Goal: Navigation & Orientation: Find specific page/section

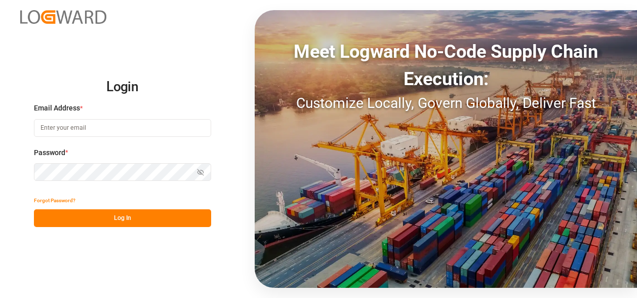
type input "[PERSON_NAME][EMAIL_ADDRESS][PERSON_NAME][DOMAIN_NAME]"
click at [202, 172] on div "Show password" at bounding box center [122, 172] width 177 height 18
click at [202, 172] on icon "button" at bounding box center [200, 172] width 7 height 7
click at [160, 220] on button "Log In" at bounding box center [122, 218] width 177 height 18
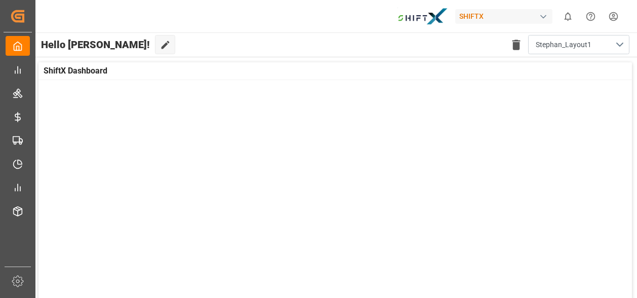
click at [544, 14] on div "button" at bounding box center [543, 17] width 10 height 10
click at [544, 16] on html "Created by potrace 1.15, written by [PERSON_NAME] [DATE]-[DATE] Created by potr…" at bounding box center [318, 149] width 637 height 298
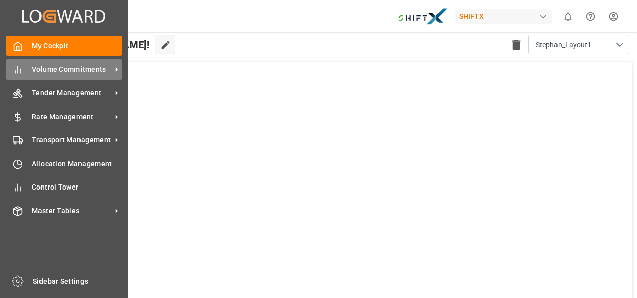
click at [22, 69] on icon at bounding box center [18, 70] width 10 height 10
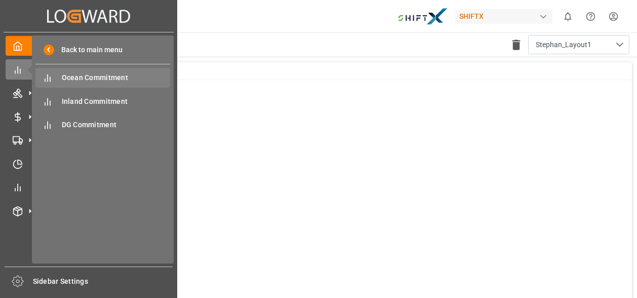
click at [88, 81] on span "Ocean Commitment" at bounding box center [116, 77] width 109 height 11
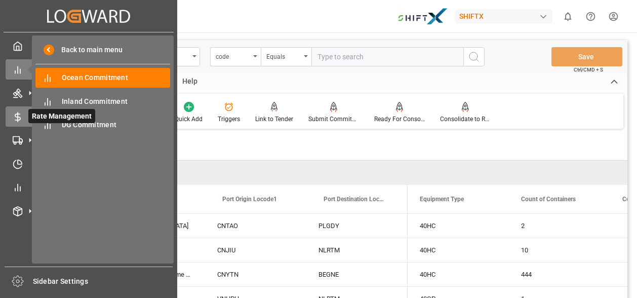
click at [41, 117] on span "Rate Management" at bounding box center [61, 116] width 67 height 14
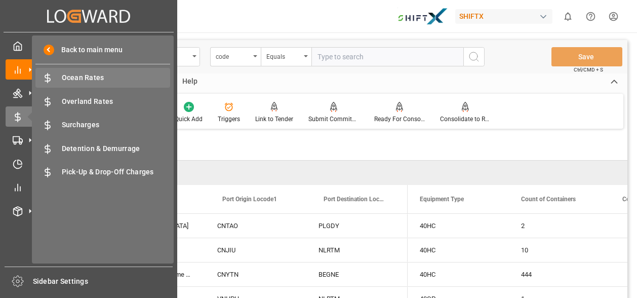
click at [104, 79] on span "Ocean Rates" at bounding box center [116, 77] width 109 height 11
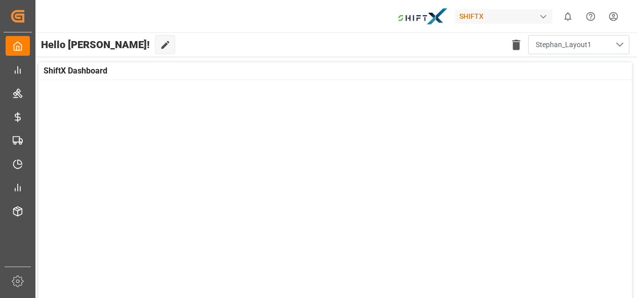
click at [622, 42] on button "Stephan_Layout1" at bounding box center [578, 44] width 101 height 19
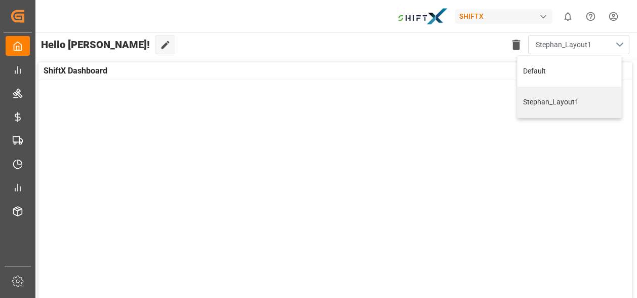
click at [622, 42] on button "Stephan_Layout1" at bounding box center [578, 44] width 101 height 19
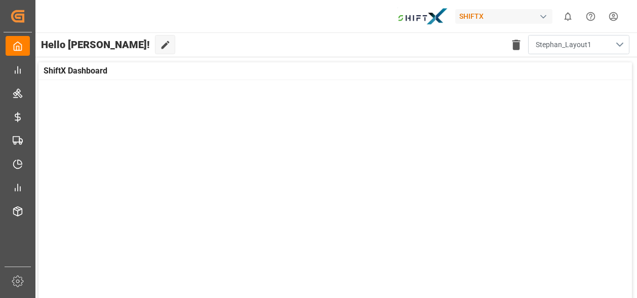
click at [622, 42] on button "Stephan_Layout1" at bounding box center [578, 44] width 101 height 19
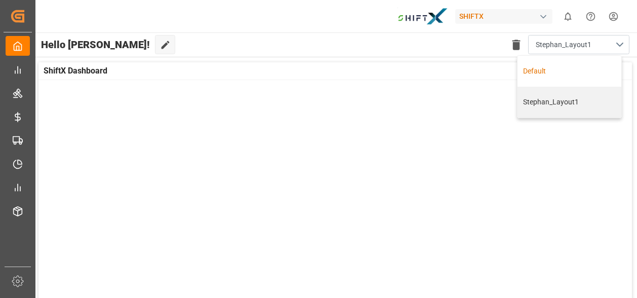
click at [564, 65] on div "Default" at bounding box center [570, 71] width 104 height 31
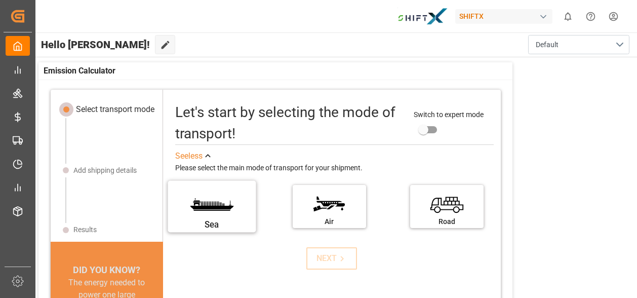
click at [187, 204] on label "Sea" at bounding box center [212, 203] width 76 height 43
click at [0, 0] on input "Sea" at bounding box center [0, 0] width 0 height 0
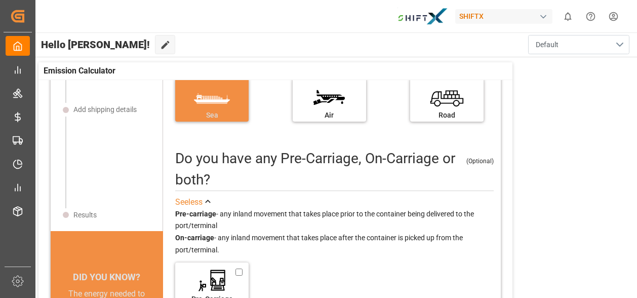
click at [620, 42] on button "Default" at bounding box center [578, 44] width 101 height 19
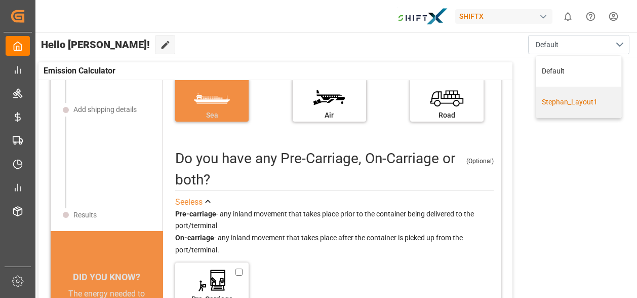
click at [573, 107] on div "Stephan_Layout1" at bounding box center [578, 102] width 85 height 31
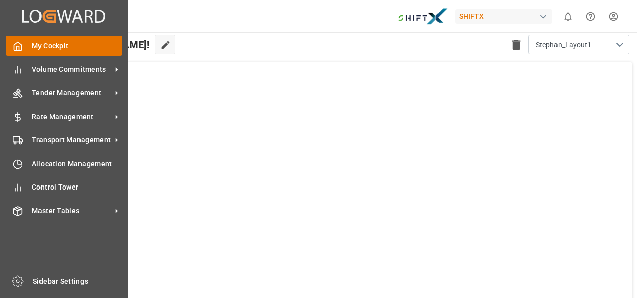
click at [29, 50] on div "My Cockpit My Cockpit" at bounding box center [64, 46] width 116 height 20
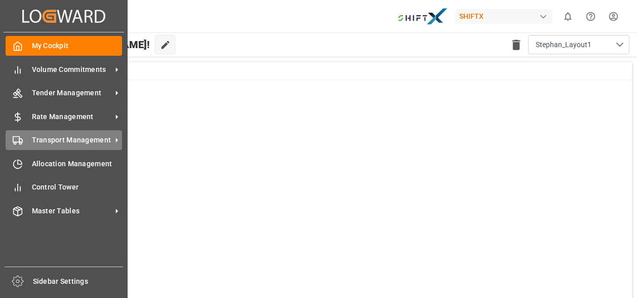
click at [48, 141] on span "Transport Management" at bounding box center [72, 140] width 80 height 11
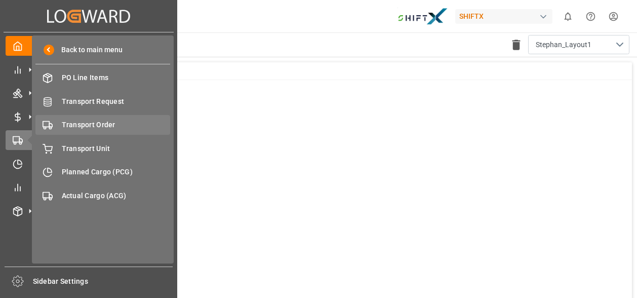
click at [93, 128] on span "Transport Order" at bounding box center [116, 125] width 109 height 11
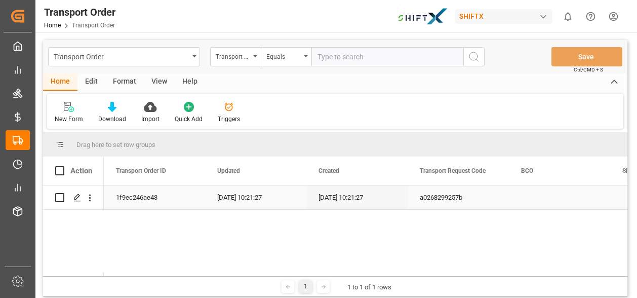
click at [154, 195] on div "1f9ec246ae43" at bounding box center [154, 197] width 101 height 24
click at [153, 195] on div "1f9ec246ae43" at bounding box center [154, 197] width 101 height 24
click at [89, 197] on icon "open menu" at bounding box center [90, 197] width 11 height 11
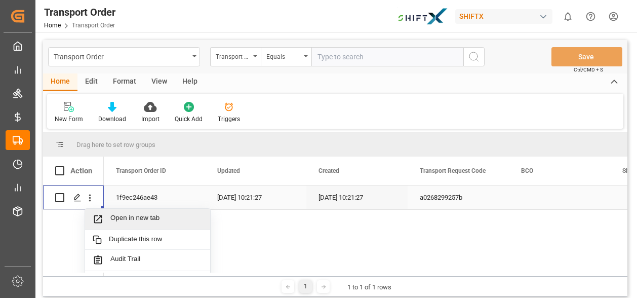
click at [114, 214] on span "Open in new tab" at bounding box center [156, 219] width 92 height 11
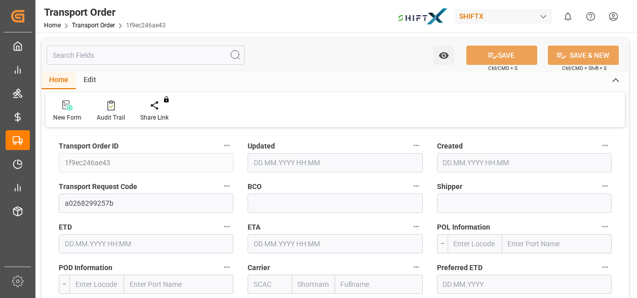
type input "[DATE] 08:21"
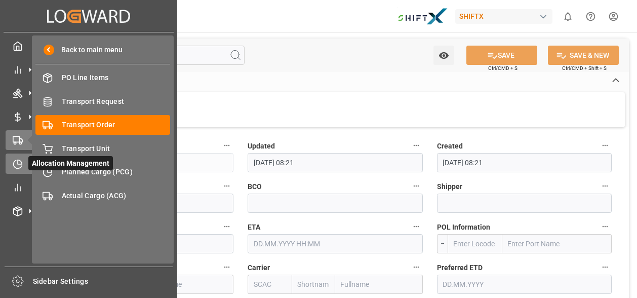
click at [44, 162] on span "Allocation Management" at bounding box center [70, 163] width 85 height 14
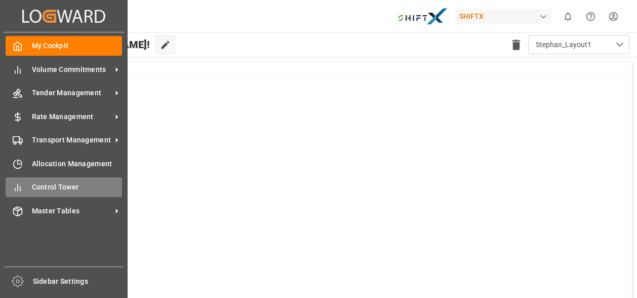
click at [43, 194] on div "Control Tower Control Tower" at bounding box center [64, 187] width 116 height 20
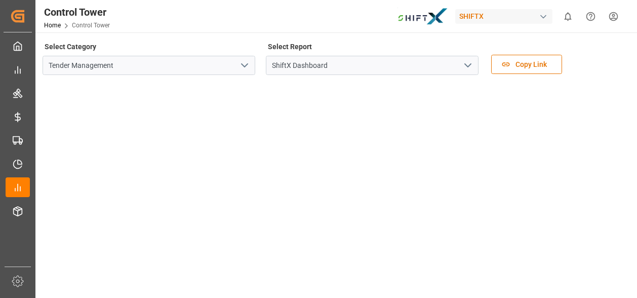
click at [468, 62] on icon "open menu" at bounding box center [468, 65] width 12 height 12
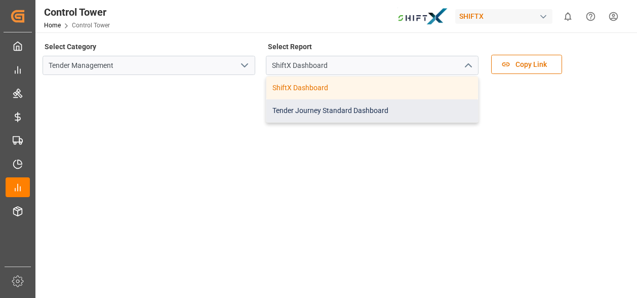
click at [302, 105] on div "Tender Journey Standard Dashboard" at bounding box center [372, 110] width 212 height 23
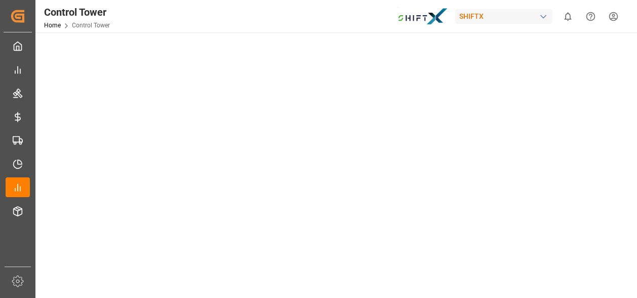
scroll to position [101, 0]
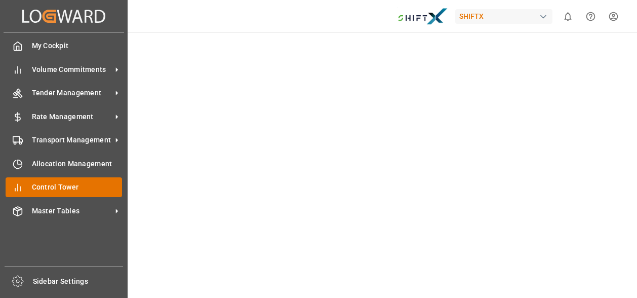
click at [43, 188] on span "Control Tower" at bounding box center [77, 187] width 91 height 11
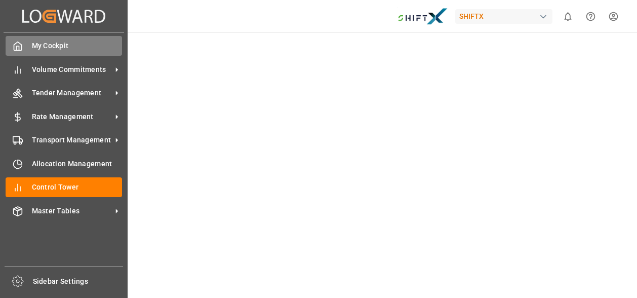
click at [83, 40] on div "My Cockpit My Cockpit" at bounding box center [64, 46] width 116 height 20
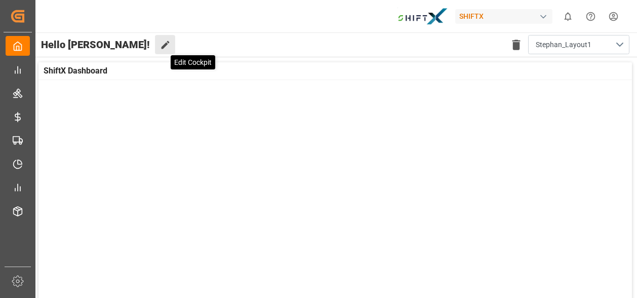
click at [160, 41] on icon at bounding box center [165, 45] width 11 height 11
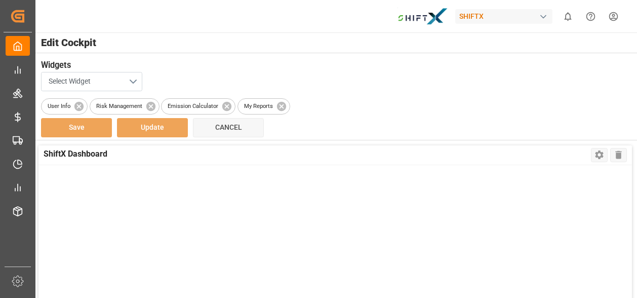
click at [138, 77] on button "Select Widget" at bounding box center [91, 81] width 101 height 19
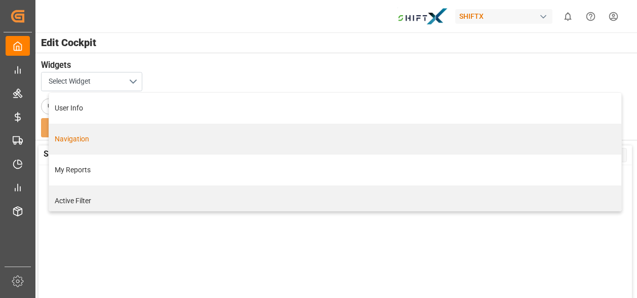
click at [77, 140] on div "Navigation" at bounding box center [336, 139] width 562 height 11
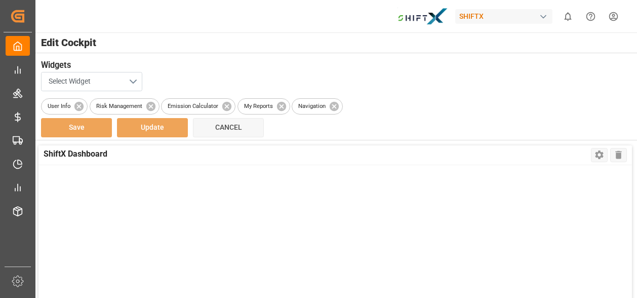
click at [136, 78] on button "Select Widget" at bounding box center [91, 81] width 101 height 19
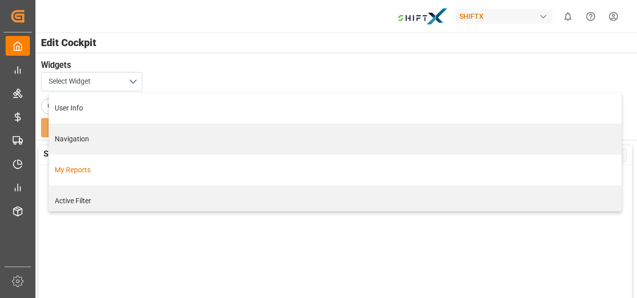
click at [86, 176] on div "My Reports" at bounding box center [335, 169] width 572 height 31
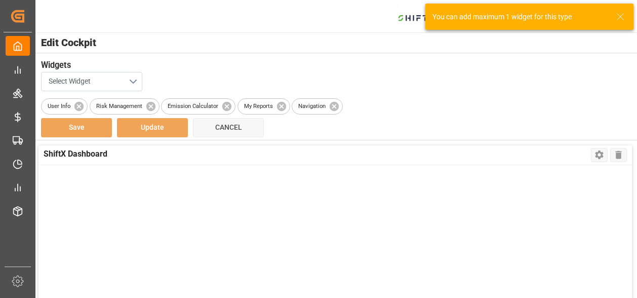
click at [133, 83] on button "Select Widget" at bounding box center [91, 81] width 101 height 19
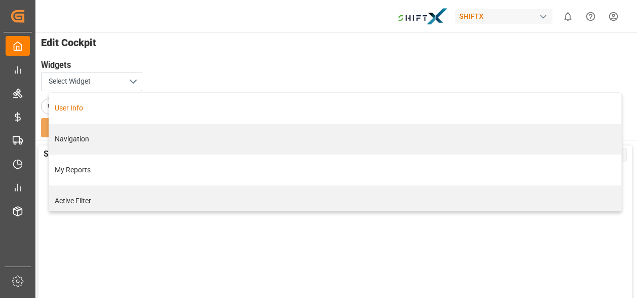
click at [107, 112] on div "User Info" at bounding box center [336, 108] width 562 height 11
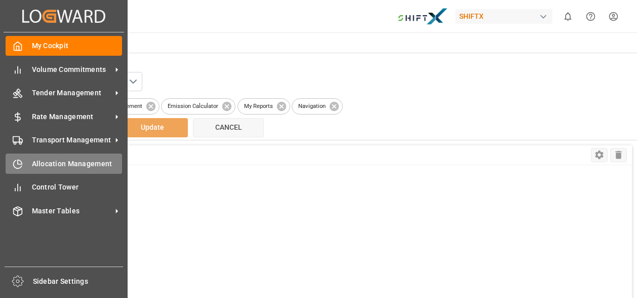
click at [30, 166] on div "Allocation Management Allocation Management" at bounding box center [64, 163] width 116 height 20
